Goal: Information Seeking & Learning: Learn about a topic

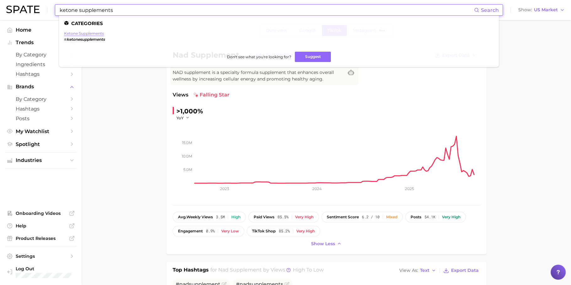
type input "ketone supplements"
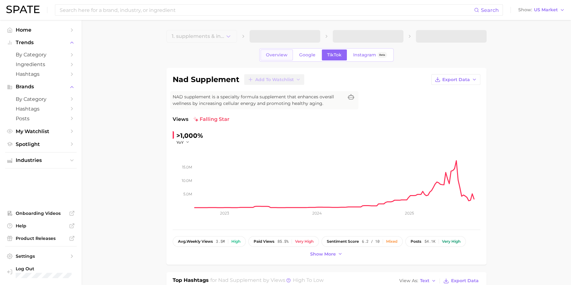
click at [282, 50] on link "Overview" at bounding box center [276, 55] width 32 height 11
